Goal: Transaction & Acquisition: Subscribe to service/newsletter

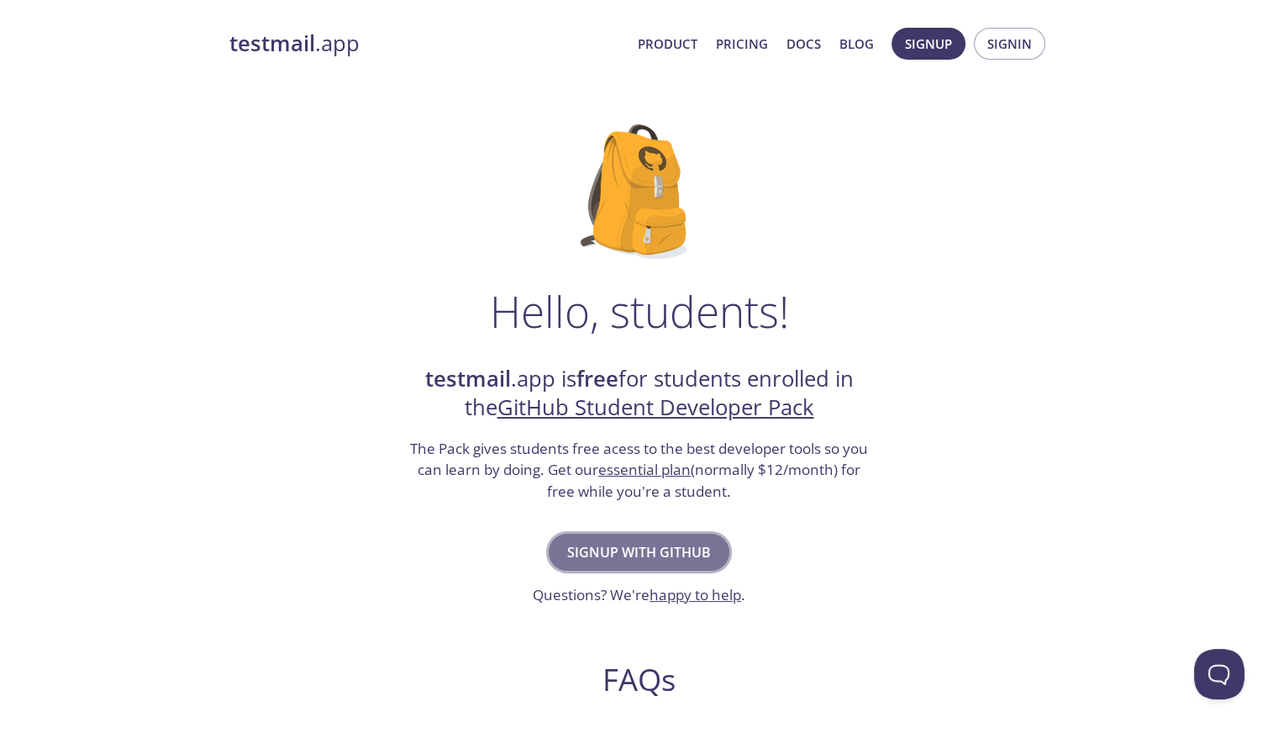
click at [658, 542] on span "Signup with GitHub" at bounding box center [639, 552] width 144 height 24
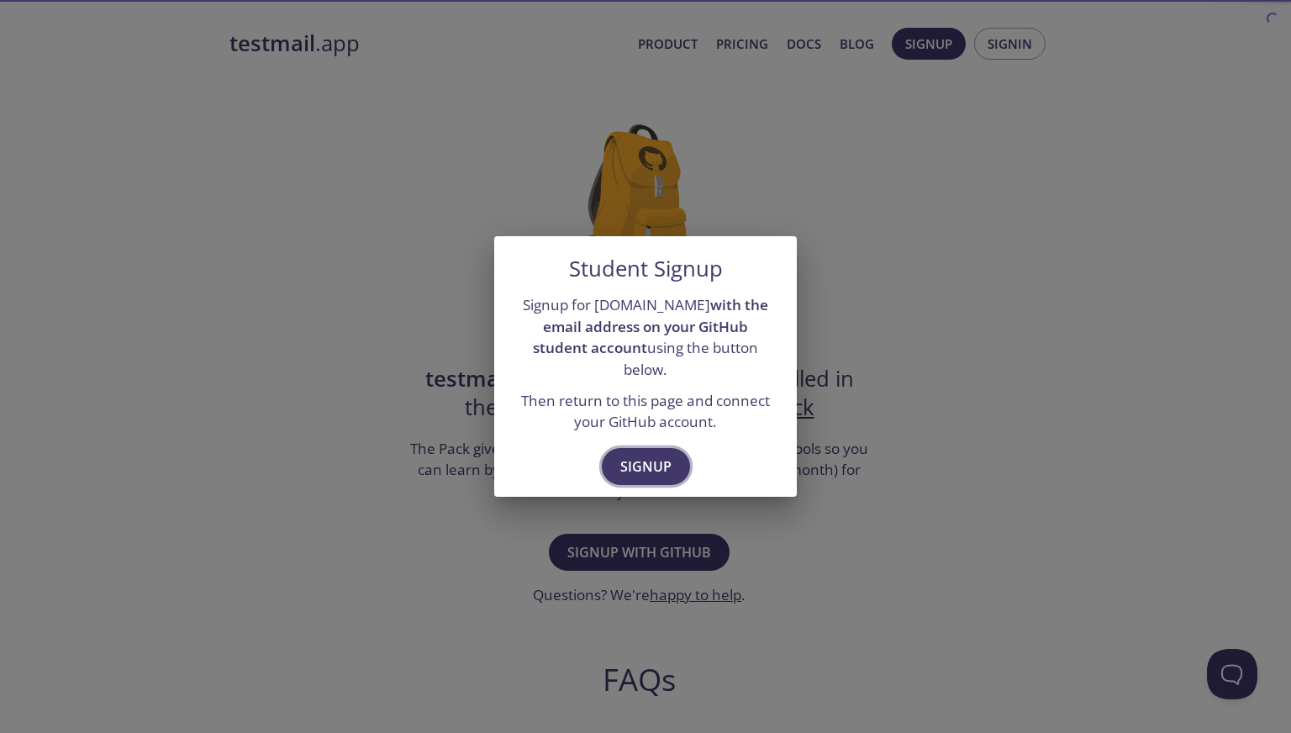
click at [648, 460] on span "Signup" at bounding box center [645, 467] width 51 height 24
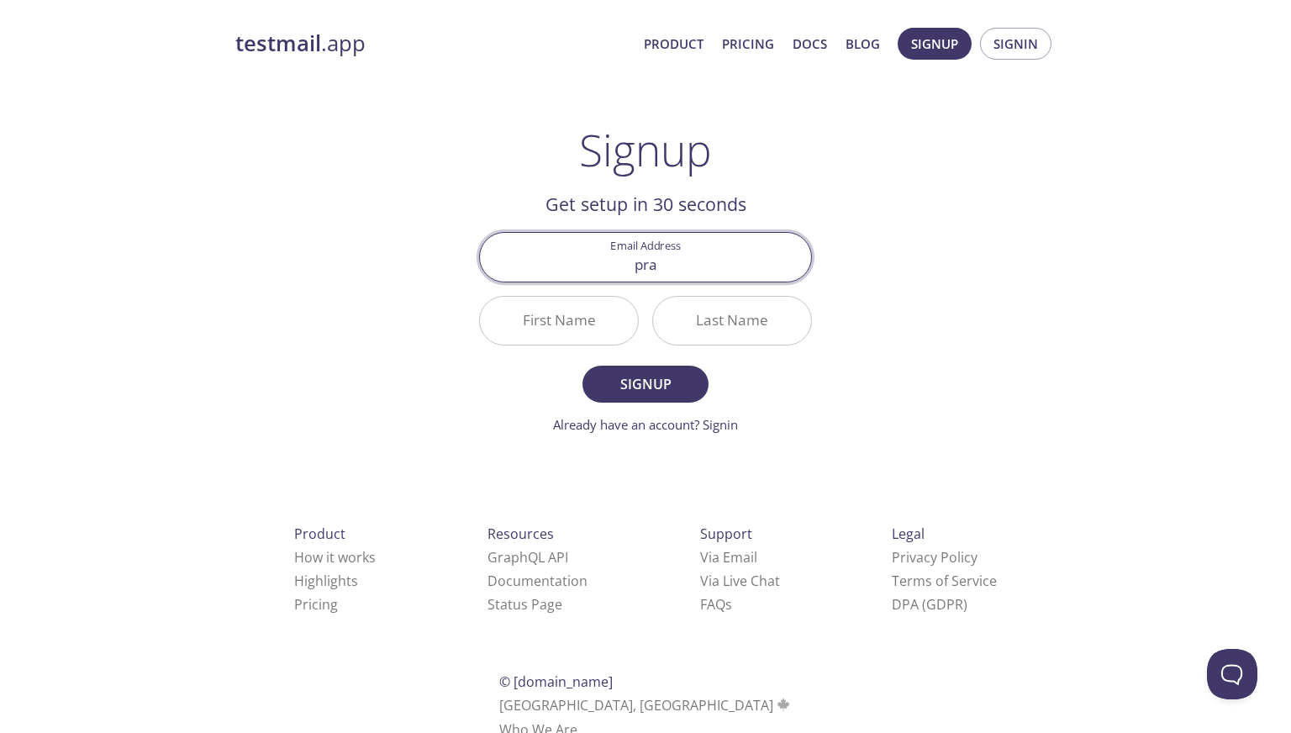
type input "[EMAIL_ADDRESS][DOMAIN_NAME]"
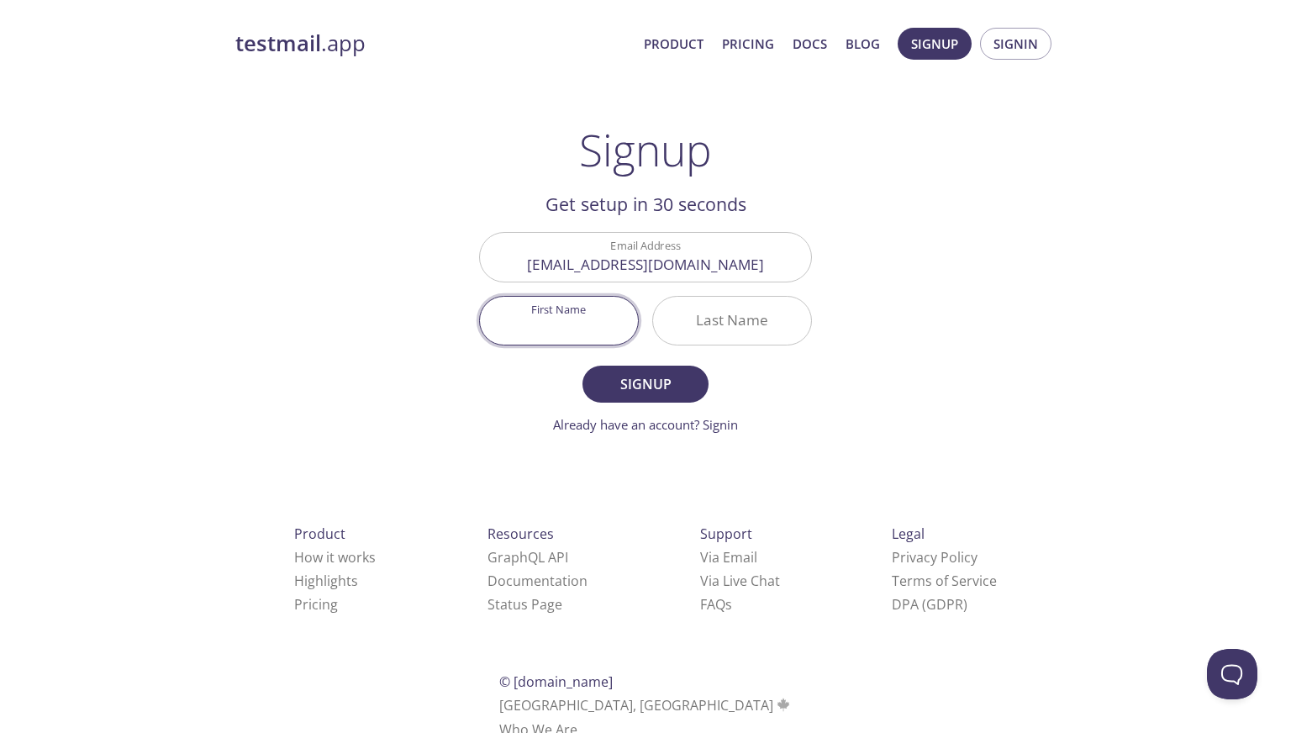
click at [598, 316] on input "First Name" at bounding box center [559, 321] width 158 height 48
type input "[PERSON_NAME]"
click at [647, 393] on span "Signup" at bounding box center [645, 384] width 89 height 24
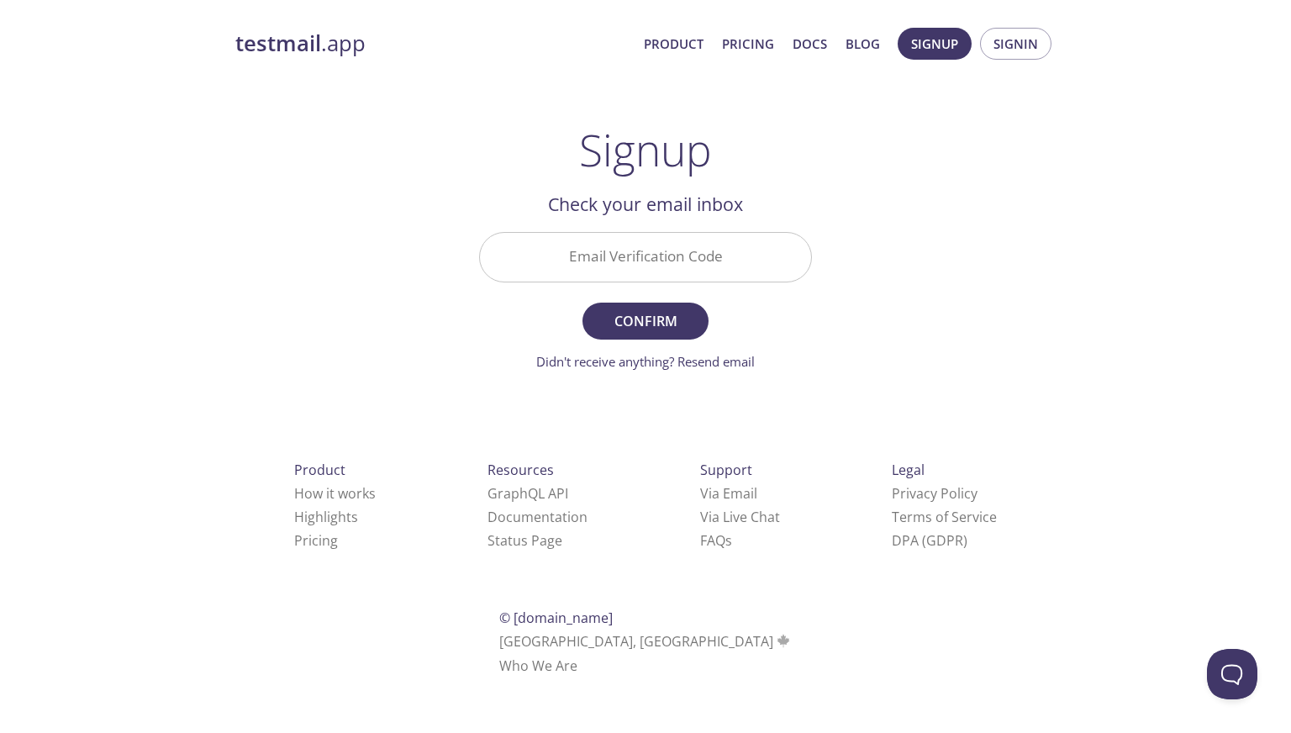
click at [584, 248] on input "Email Verification Code" at bounding box center [645, 257] width 331 height 48
paste input "VZPD87B"
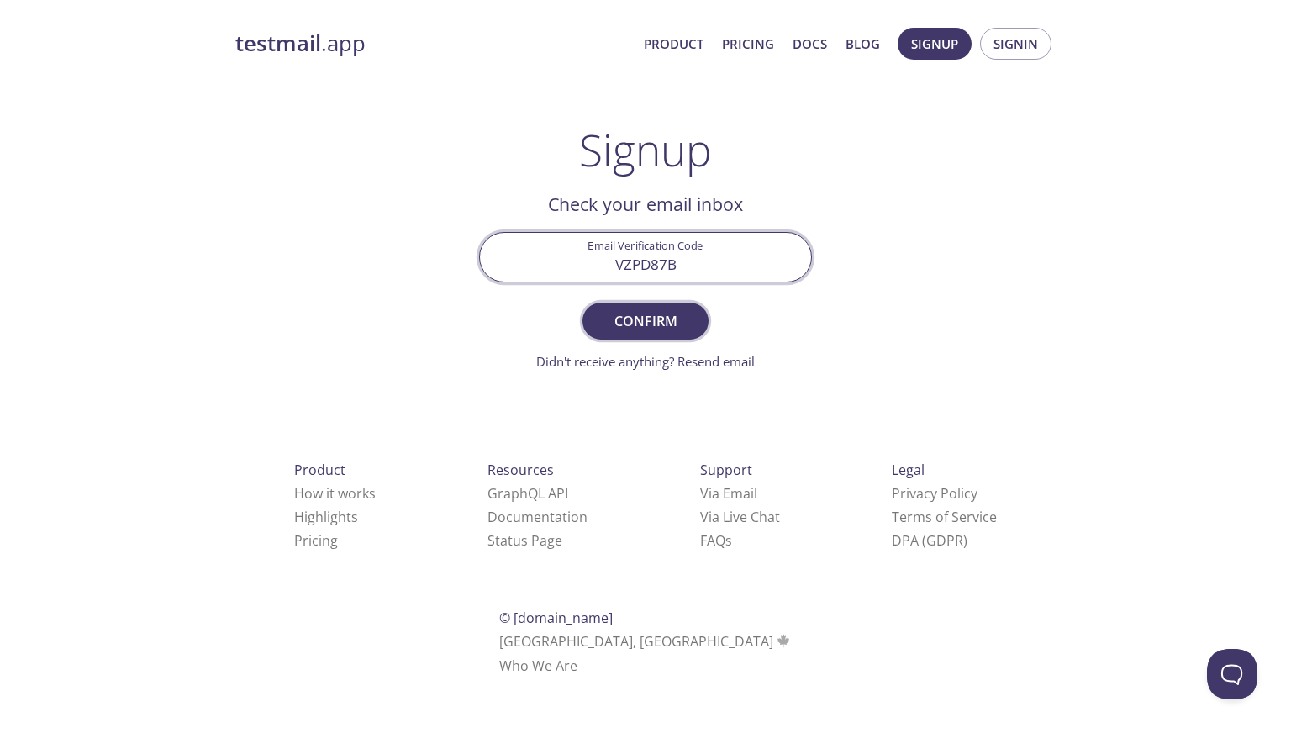
type input "VZPD87B"
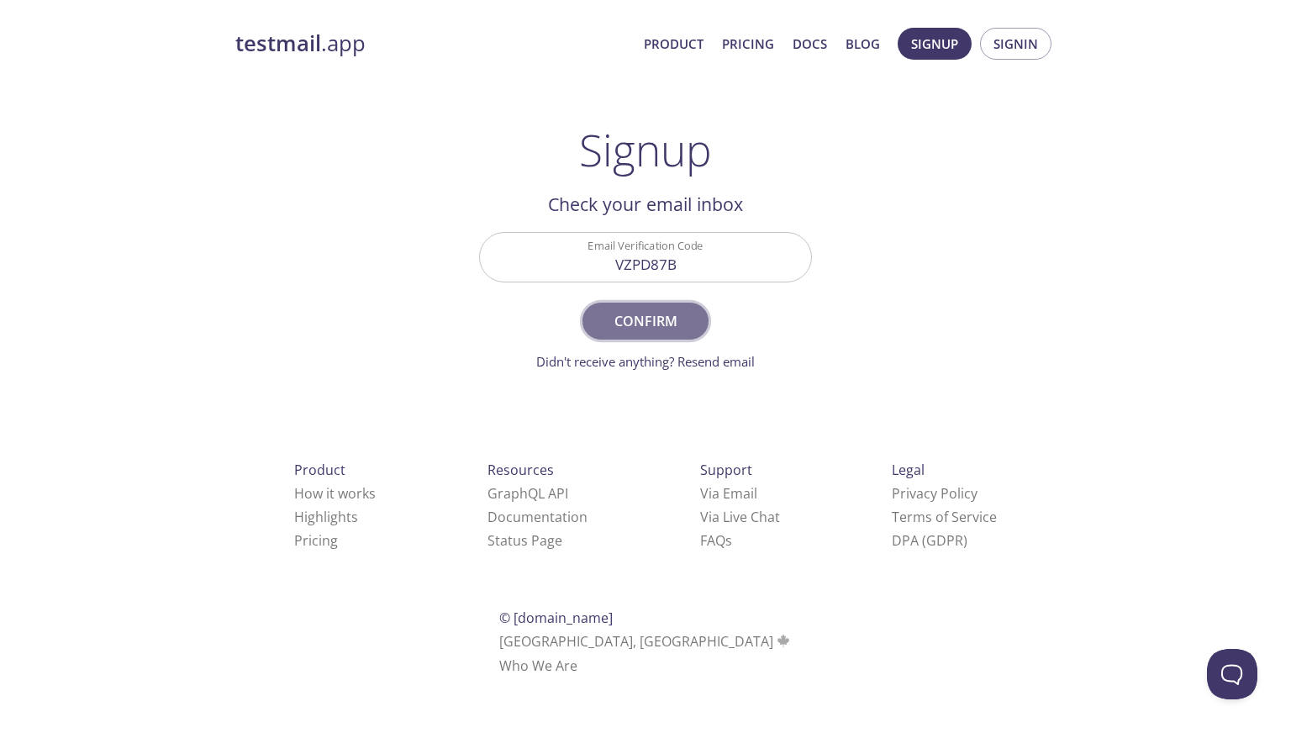
click at [656, 314] on span "Confirm" at bounding box center [645, 321] width 89 height 24
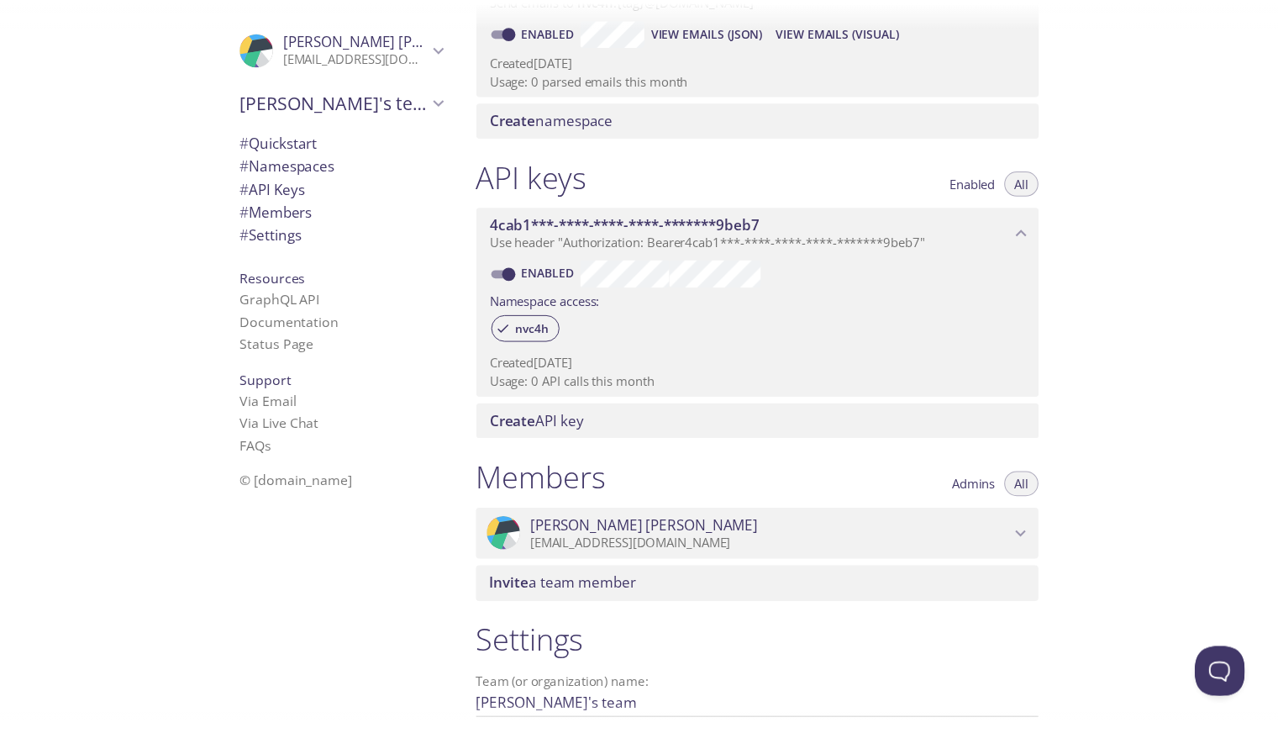
scroll to position [462, 0]
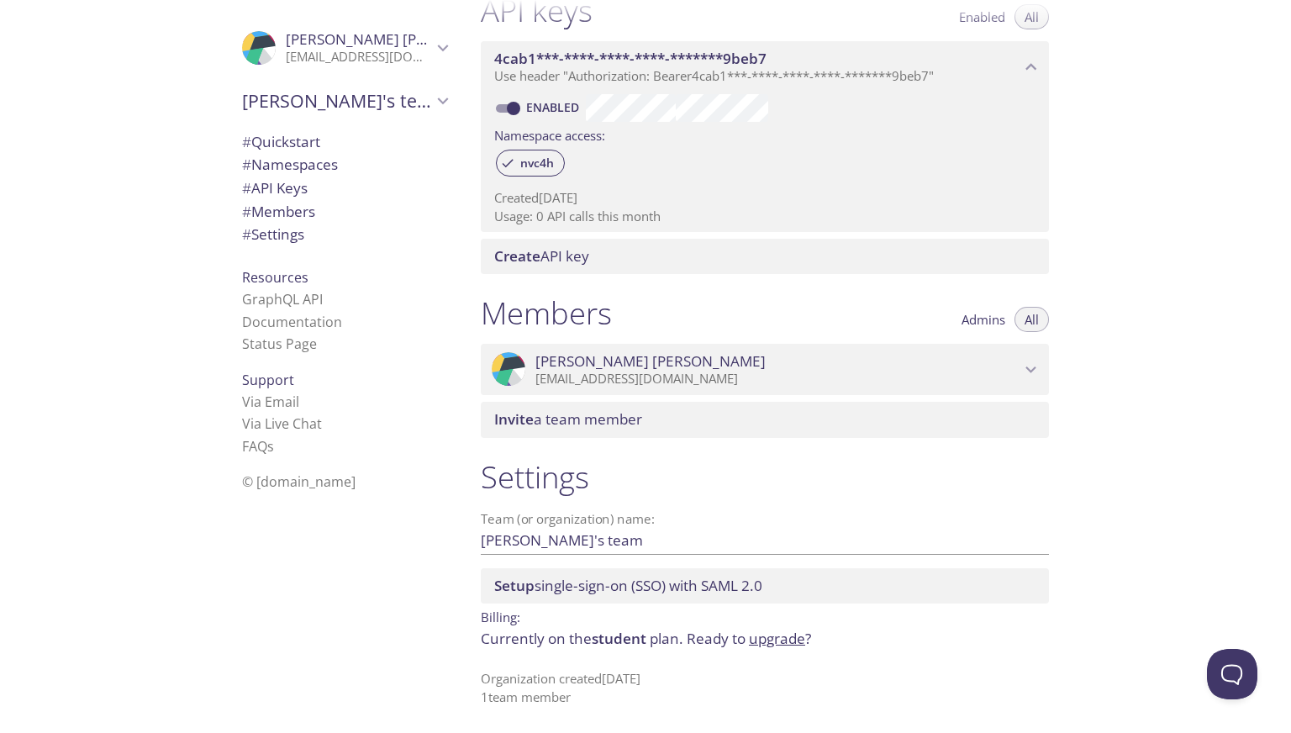
click at [779, 636] on link "upgrade" at bounding box center [777, 638] width 56 height 19
